Goal: Find specific page/section: Find specific page/section

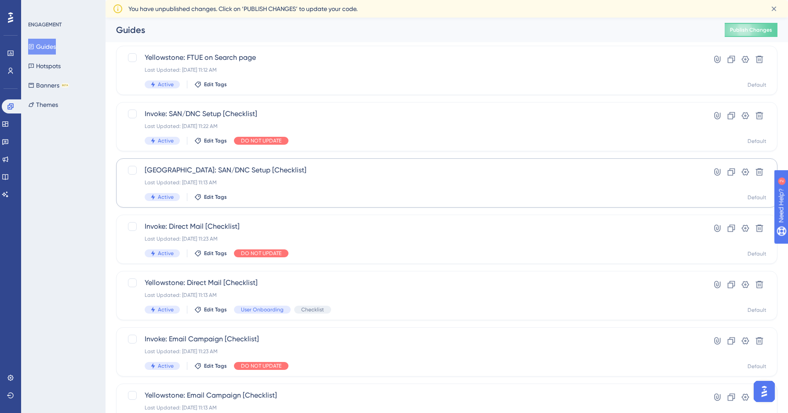
scroll to position [270, 0]
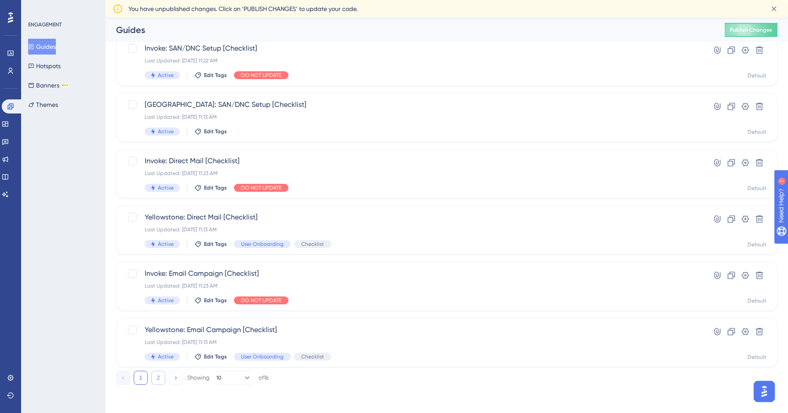
click at [157, 384] on button "2" at bounding box center [158, 378] width 14 height 14
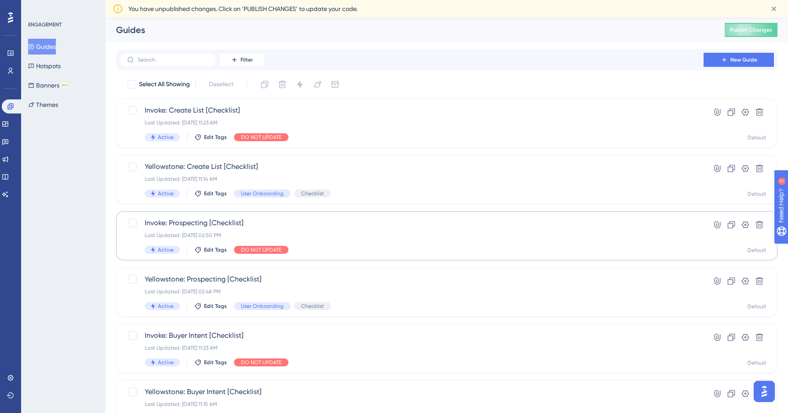
scroll to position [44, 0]
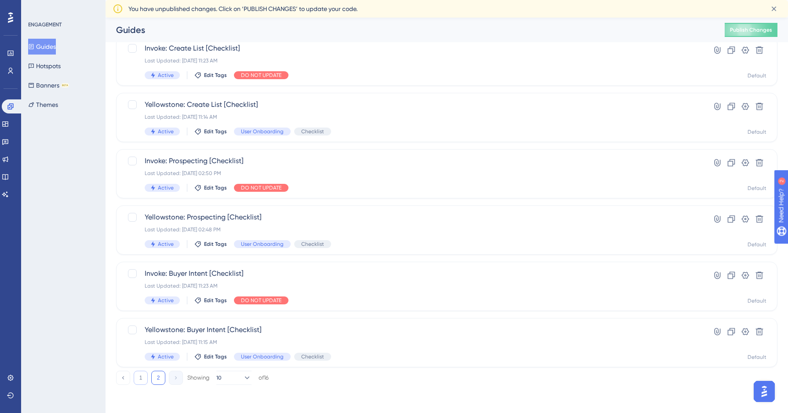
click at [144, 375] on button "1" at bounding box center [141, 378] width 14 height 14
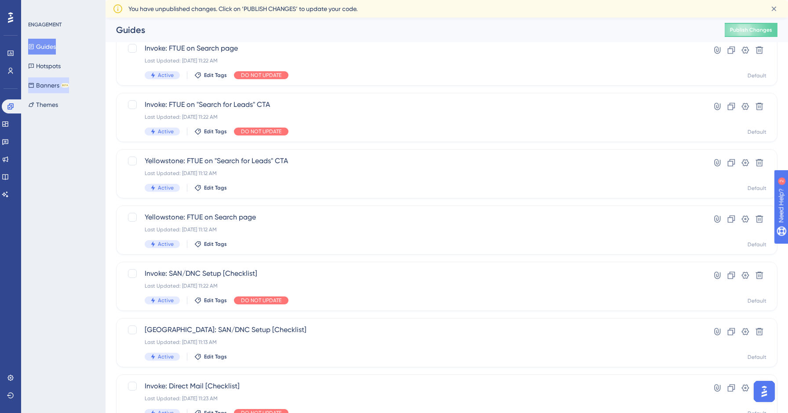
click at [62, 89] on button "Banners BETA" at bounding box center [48, 85] width 41 height 16
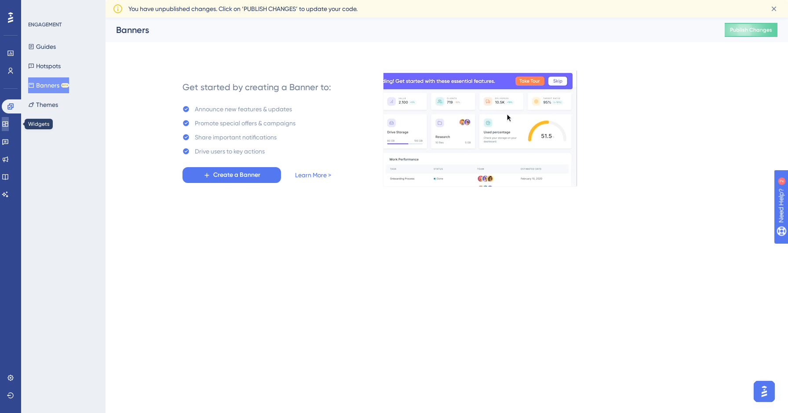
click at [9, 127] on icon at bounding box center [5, 123] width 7 height 7
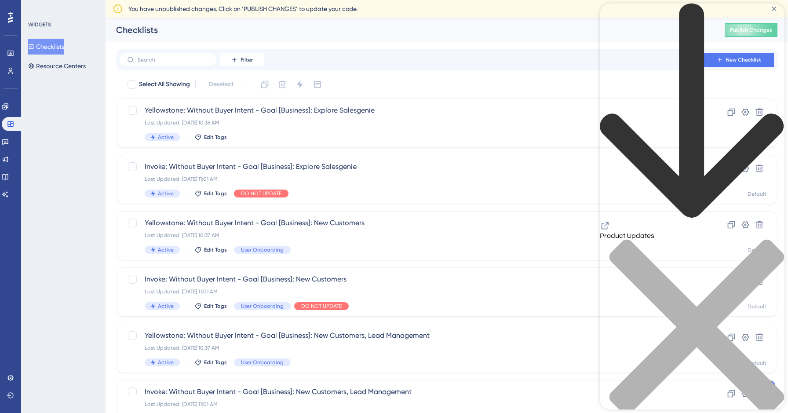
click at [774, 239] on div "close resource center" at bounding box center [692, 332] width 185 height 186
